Goal: Check status

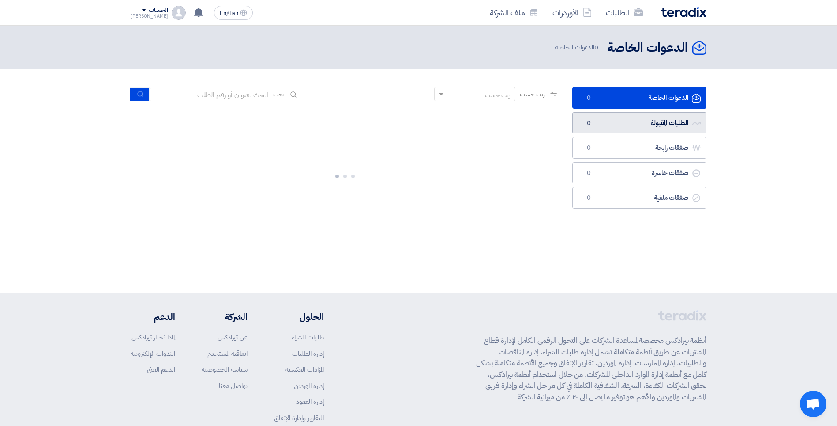
click at [640, 123] on link "الطلبات المقبولة الطلبات المقبولة 0" at bounding box center [640, 123] width 134 height 22
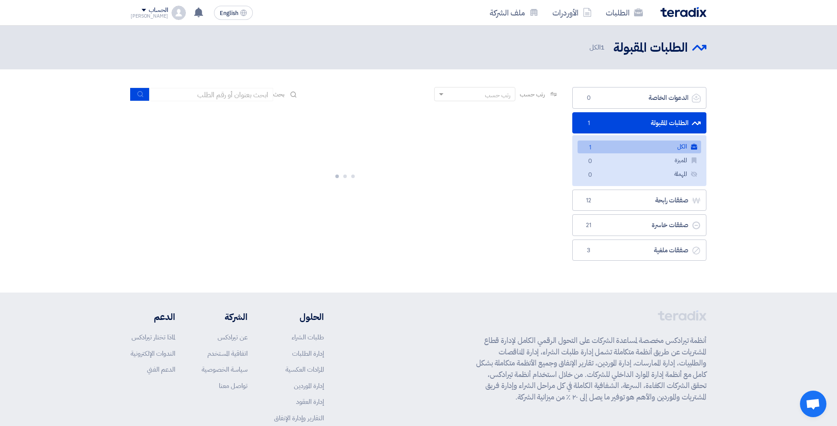
click at [640, 123] on link "الطلبات المقبولة الطلبات المقبولة 1" at bounding box center [640, 123] width 134 height 22
click at [635, 147] on link "الكل الكل 1" at bounding box center [640, 146] width 124 height 13
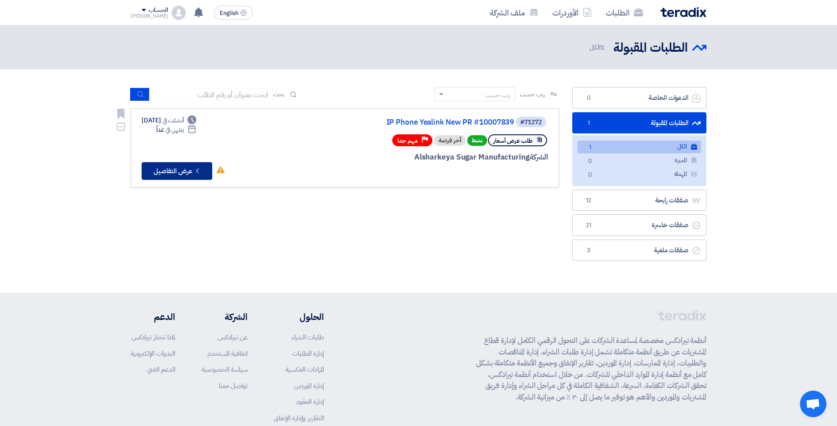
click at [188, 170] on button "Check details عرض التفاصيل" at bounding box center [177, 171] width 71 height 18
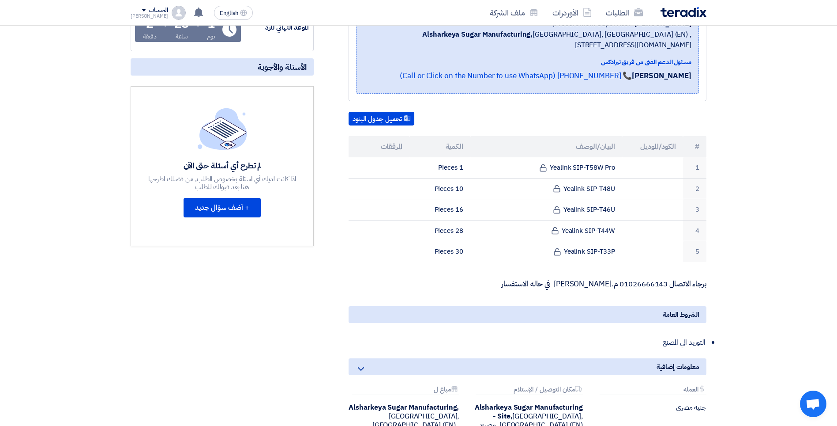
scroll to position [177, 0]
